Goal: Use online tool/utility: Utilize a website feature to perform a specific function

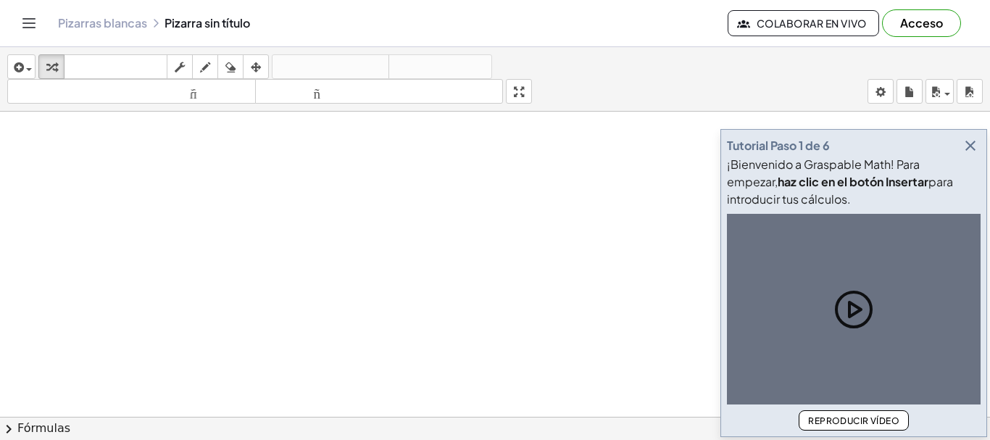
click at [961, 150] on button "button" at bounding box center [971, 146] width 20 height 20
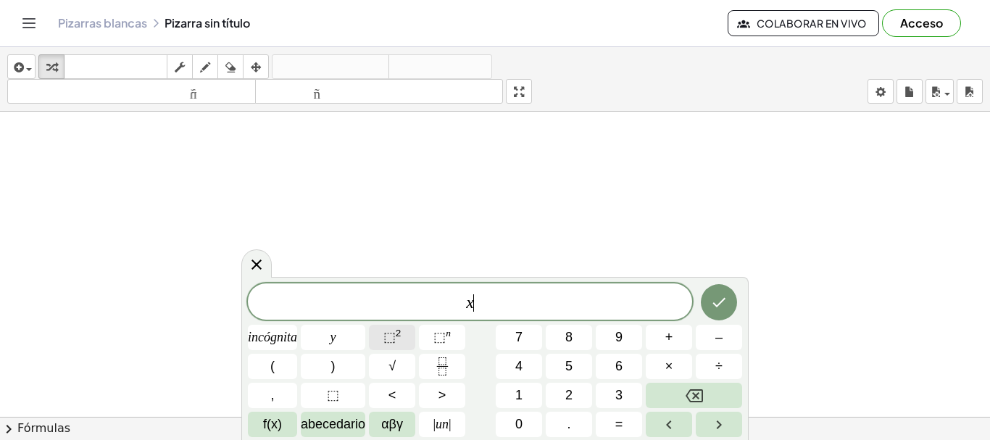
click at [386, 331] on font "⬚" at bounding box center [390, 337] width 12 height 15
click at [393, 336] on font "⬚" at bounding box center [390, 337] width 12 height 15
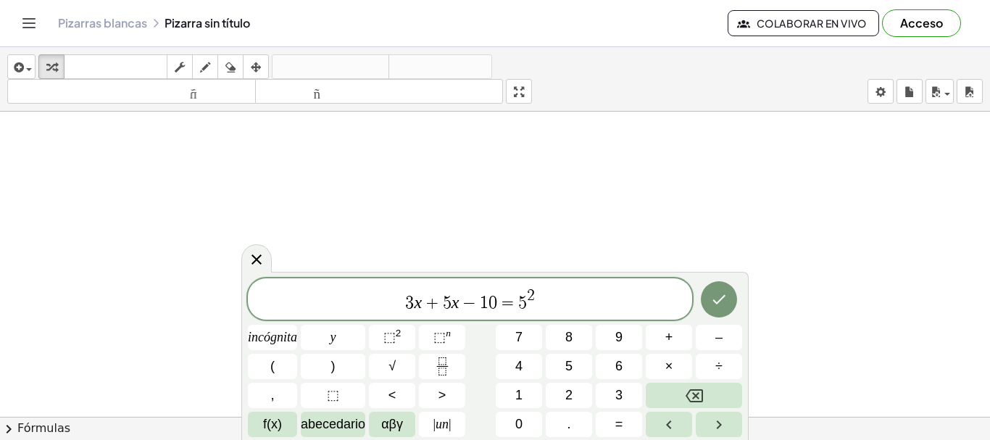
click at [484, 305] on span "1" at bounding box center [484, 302] width 9 height 17
click at [562, 305] on span "3 x + 5 x − 4 ​ 0 = 5 2" at bounding box center [470, 300] width 444 height 26
click at [384, 338] on font "⬚" at bounding box center [390, 337] width 12 height 15
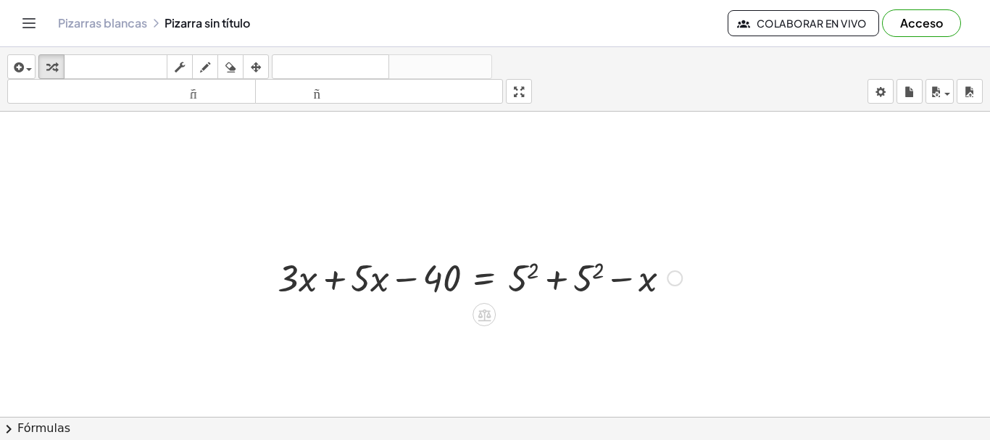
click at [623, 286] on div at bounding box center [479, 276] width 419 height 49
click at [651, 279] on div at bounding box center [479, 276] width 419 height 49
drag, startPoint x: 667, startPoint y: 319, endPoint x: 294, endPoint y: 277, distance: 375.8
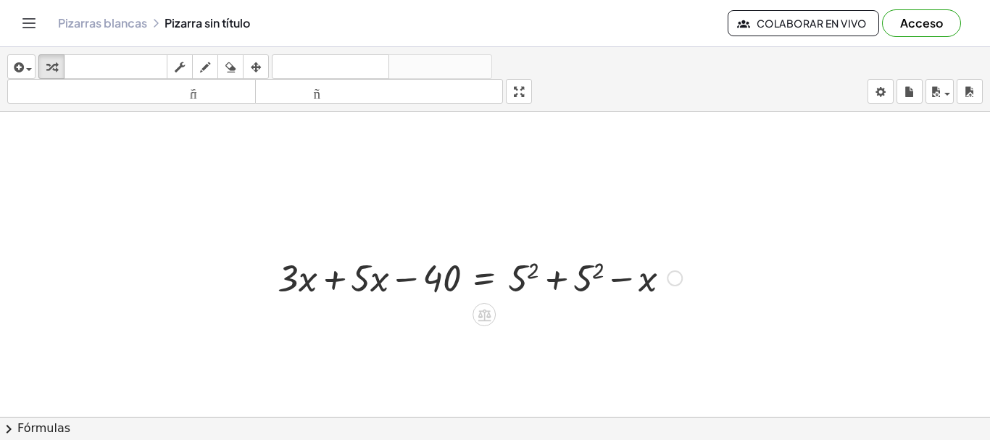
click at [300, 274] on div at bounding box center [479, 276] width 419 height 49
drag, startPoint x: 466, startPoint y: 281, endPoint x: 452, endPoint y: 284, distance: 14.8
click at [452, 284] on div at bounding box center [479, 276] width 419 height 49
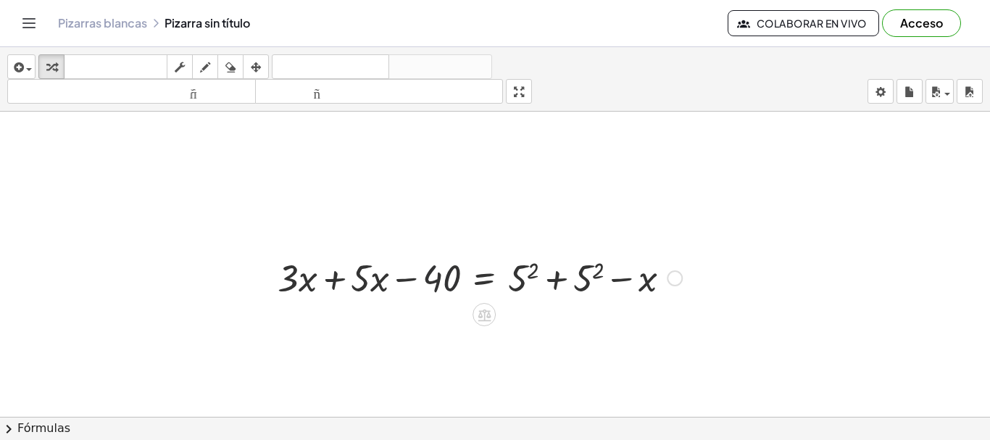
click at [452, 284] on div at bounding box center [479, 276] width 419 height 49
click at [653, 273] on div at bounding box center [479, 276] width 419 height 49
click at [676, 280] on div at bounding box center [675, 278] width 16 height 16
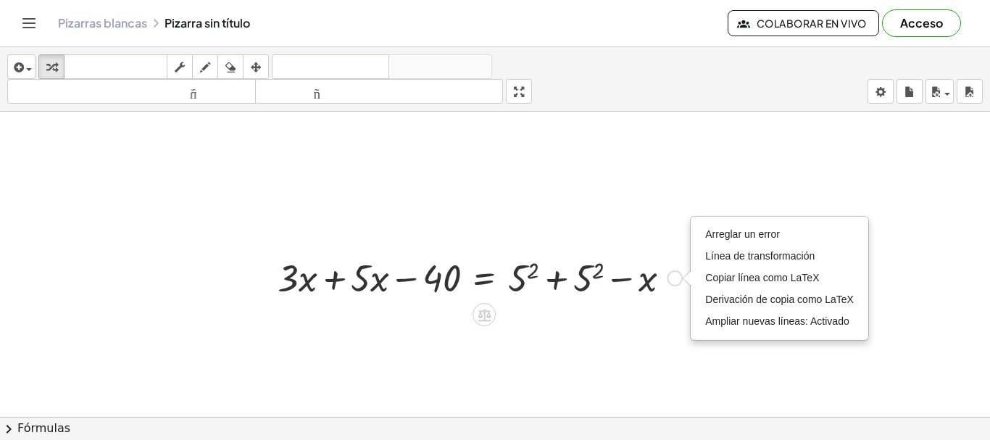
click at [676, 280] on div "Arreglar un error Línea de transformación Copiar línea como LaTeX Derivación de…" at bounding box center [675, 278] width 16 height 16
click at [721, 239] on font "Arreglar un error" at bounding box center [742, 234] width 75 height 12
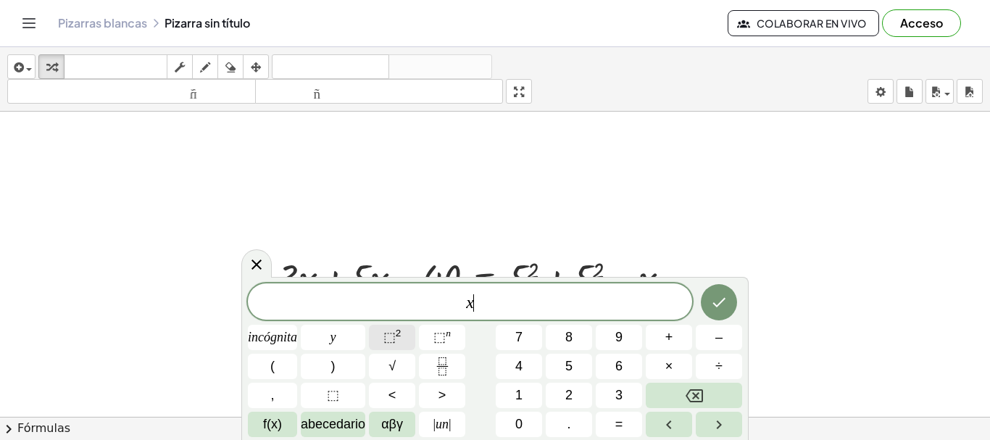
click at [399, 340] on span "⬚ 2" at bounding box center [393, 338] width 18 height 20
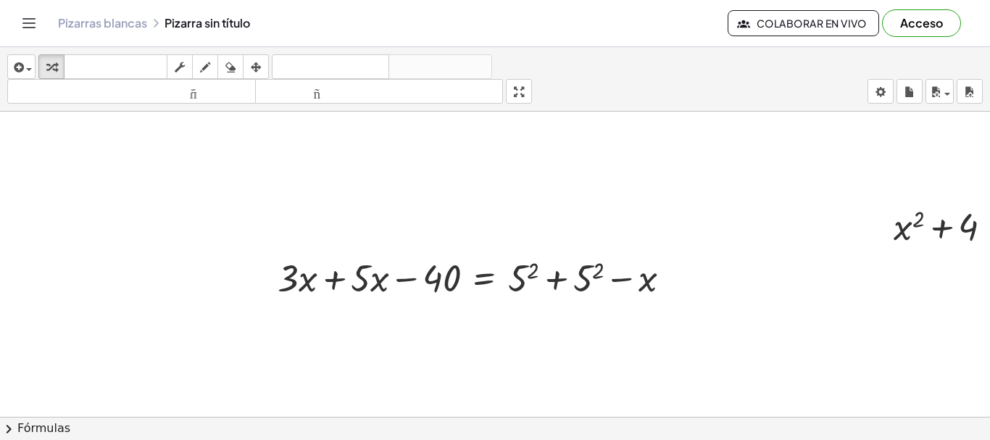
scroll to position [0, 119]
